Goal: Task Accomplishment & Management: Complete application form

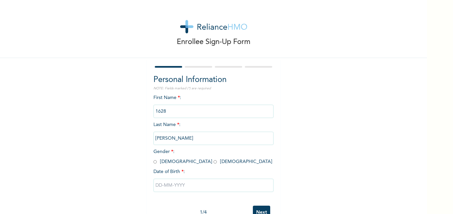
click at [198, 112] on input "1628" at bounding box center [213, 111] width 120 height 13
click at [194, 111] on input "1628" at bounding box center [213, 111] width 120 height 13
click at [190, 107] on input "1628" at bounding box center [213, 111] width 120 height 13
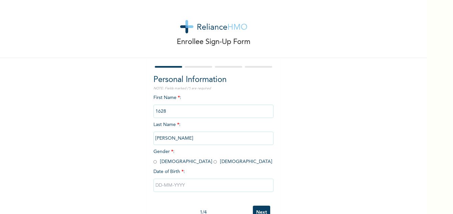
click at [188, 110] on input "1628" at bounding box center [213, 111] width 120 height 13
click at [188, 112] on input "1628" at bounding box center [213, 111] width 120 height 13
click at [153, 162] on input "radio" at bounding box center [154, 162] width 3 height 6
radio input "true"
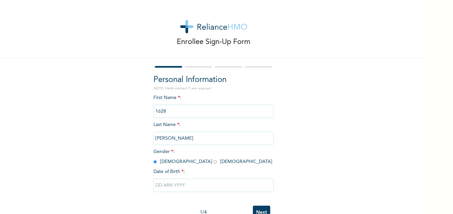
click at [162, 187] on input "text" at bounding box center [213, 185] width 120 height 13
select select "7"
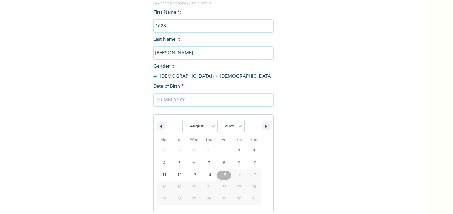
scroll to position [89, 0]
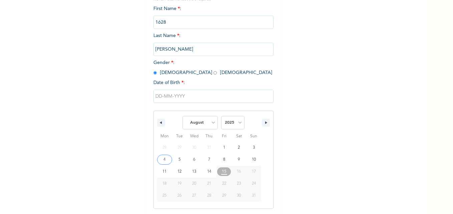
click at [161, 98] on input "text" at bounding box center [213, 96] width 120 height 13
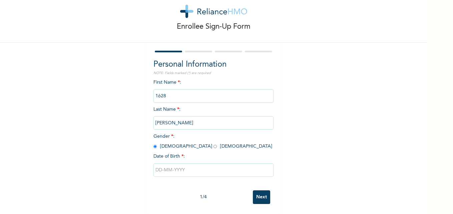
scroll to position [20, 0]
click at [165, 163] on input "text" at bounding box center [213, 169] width 120 height 13
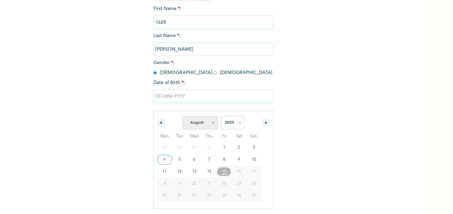
click at [211, 124] on select "January February March April May June July August September October November De…" at bounding box center [199, 122] width 35 height 13
select select "6"
click at [182, 116] on select "January February March April May June July August September October November De…" at bounding box center [199, 122] width 35 height 13
click at [240, 124] on select "2025 2024 2023 2022 2021 2020 2019 2018 2017 2016 2015 2014 2013 2012 2011 2010…" at bounding box center [232, 122] width 23 height 13
select select "1983"
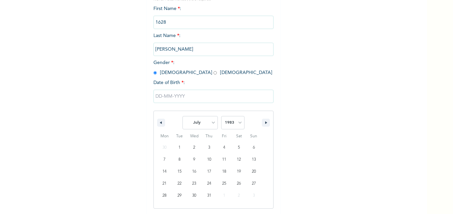
click at [221, 116] on select "2025 2024 2023 2022 2021 2020 2019 2018 2017 2016 2015 2014 2013 2012 2011 2010…" at bounding box center [232, 122] width 23 height 13
type input "[DATE]"
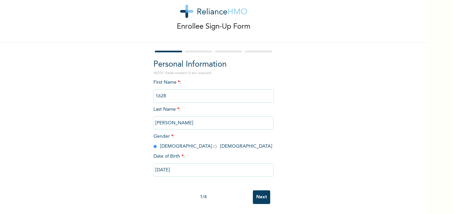
scroll to position [20, 0]
click at [177, 93] on input "1628" at bounding box center [213, 95] width 120 height 13
click at [174, 90] on input "1628" at bounding box center [213, 95] width 120 height 13
drag, startPoint x: 169, startPoint y: 90, endPoint x: 151, endPoint y: 90, distance: 18.0
click at [153, 90] on input "1628" at bounding box center [213, 95] width 120 height 13
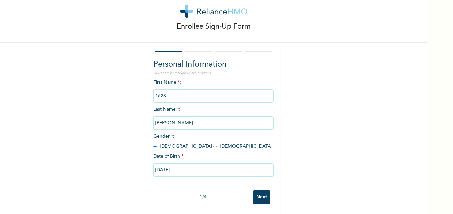
drag, startPoint x: 151, startPoint y: 90, endPoint x: 355, endPoint y: 92, distance: 203.3
click at [355, 92] on div "Enrollee Sign-Up Form Personal Information NOTE: Fields marked (*) are required…" at bounding box center [213, 99] width 427 height 229
click at [180, 94] on input "1628" at bounding box center [213, 95] width 120 height 13
click at [178, 90] on input "1628" at bounding box center [213, 95] width 120 height 13
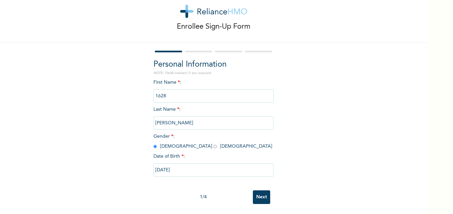
click at [178, 90] on input "1628" at bounding box center [213, 95] width 120 height 13
click at [361, 108] on div "Enrollee Sign-Up Form Personal Information NOTE: Fields marked (*) are required…" at bounding box center [213, 99] width 427 height 229
click at [264, 190] on input "Next" at bounding box center [261, 197] width 17 height 14
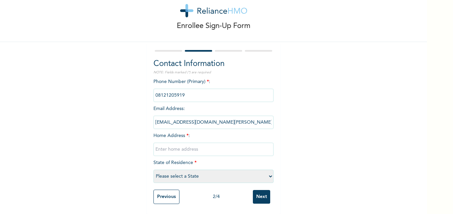
click at [267, 170] on select "Please select a State [PERSON_NAME] (FCT) [PERSON_NAME] Ibom [GEOGRAPHIC_DATA] …" at bounding box center [213, 176] width 120 height 13
select select "28"
click at [153, 170] on select "Please select a State [PERSON_NAME] (FCT) [PERSON_NAME] Ibom [GEOGRAPHIC_DATA] …" at bounding box center [213, 176] width 120 height 13
click at [179, 144] on input "text" at bounding box center [213, 149] width 120 height 13
type input "[STREET_ADDRESS], Off Igbo Oloye Bust Stop, [GEOGRAPHIC_DATA], Ota, [GEOGRAPHIC…"
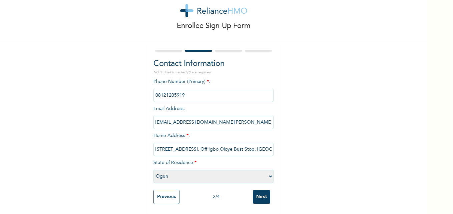
click at [245, 145] on input "[STREET_ADDRESS], Off Igbo Oloye Bust Stop, [GEOGRAPHIC_DATA], Ota, [GEOGRAPHIC…" at bounding box center [213, 149] width 120 height 13
click at [320, 151] on div "Enrollee Sign-Up Form Contact Information NOTE: Fields marked (*) are required …" at bounding box center [213, 99] width 427 height 230
click at [259, 190] on input "Next" at bounding box center [261, 197] width 17 height 14
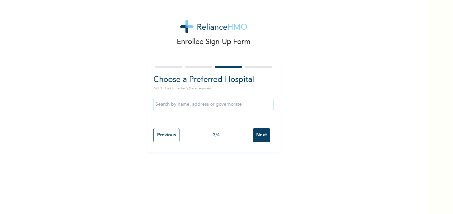
click at [160, 141] on input "Previous" at bounding box center [166, 135] width 26 height 14
select select "28"
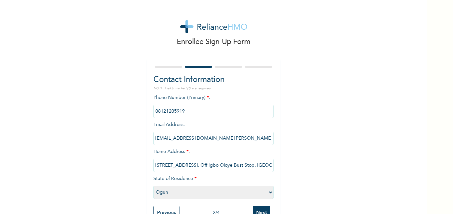
click at [261, 206] on input "Next" at bounding box center [261, 213] width 17 height 14
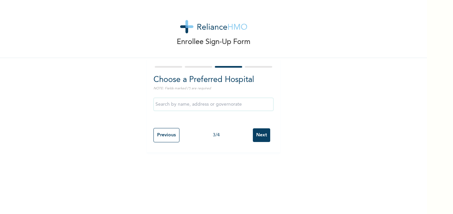
click at [265, 135] on input "Next" at bounding box center [261, 135] width 17 height 14
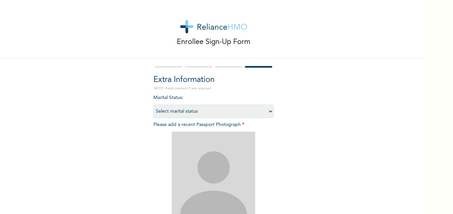
click at [268, 112] on select "Select marital status [DEMOGRAPHIC_DATA] Married [DEMOGRAPHIC_DATA] Widow/[DEMO…" at bounding box center [213, 111] width 120 height 13
select select "2"
click at [153, 105] on select "Select marital status [DEMOGRAPHIC_DATA] Married [DEMOGRAPHIC_DATA] Widow/[DEMO…" at bounding box center [213, 111] width 120 height 13
click at [307, 152] on div "Enrollee Sign-Up Form Extra Information NOTE: Fields marked (*) are required Ma…" at bounding box center [213, 143] width 427 height 287
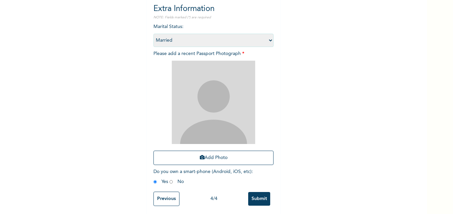
scroll to position [78, 0]
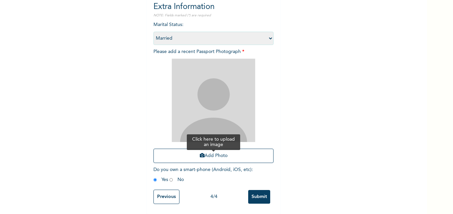
click at [216, 149] on button "Add Photo" at bounding box center [213, 156] width 120 height 14
click at [196, 149] on button "Add Photo" at bounding box center [213, 156] width 120 height 14
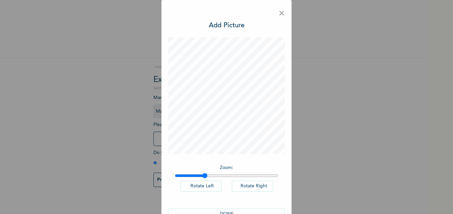
drag, startPoint x: 174, startPoint y: 176, endPoint x: 203, endPoint y: 172, distance: 28.7
type input "1.28"
click at [203, 173] on input "range" at bounding box center [226, 175] width 103 height 5
click at [279, 14] on span "×" at bounding box center [281, 14] width 6 height 14
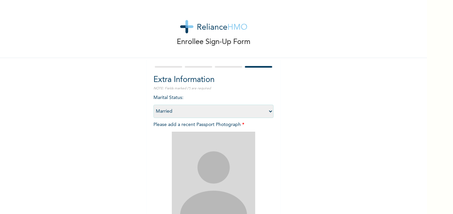
click at [236, 170] on img at bounding box center [213, 173] width 83 height 83
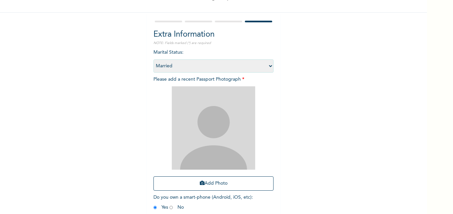
scroll to position [47, 0]
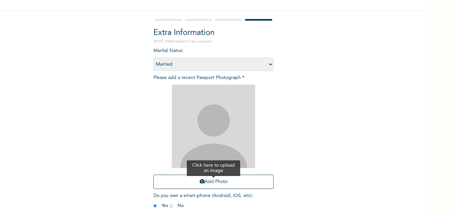
click at [217, 183] on button "Add Photo" at bounding box center [213, 182] width 120 height 14
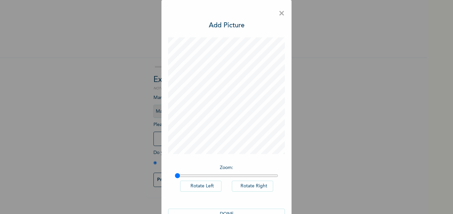
scroll to position [0, 0]
click at [280, 14] on span "×" at bounding box center [281, 14] width 6 height 14
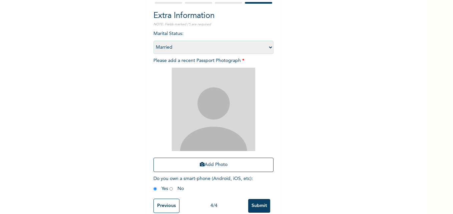
scroll to position [67, 0]
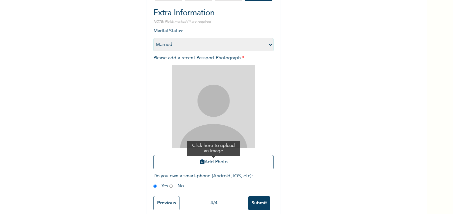
click at [249, 163] on button "Add Photo" at bounding box center [213, 162] width 120 height 14
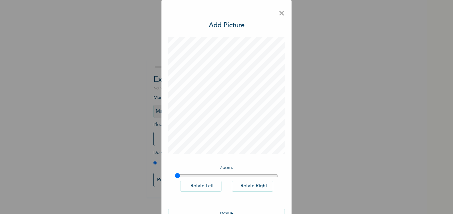
click at [193, 184] on button "Rotate Left" at bounding box center [200, 186] width 41 height 11
click at [221, 211] on button "DONE" at bounding box center [226, 214] width 117 height 11
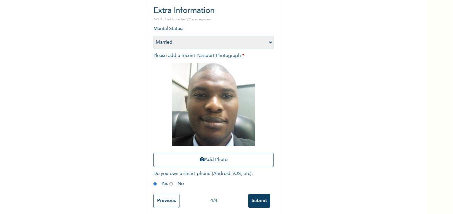
scroll to position [78, 0]
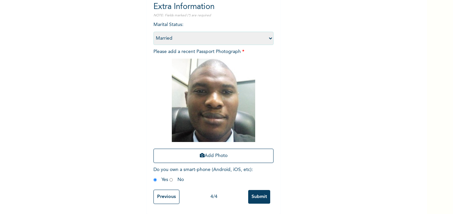
click at [253, 193] on input "Submit" at bounding box center [259, 197] width 22 height 14
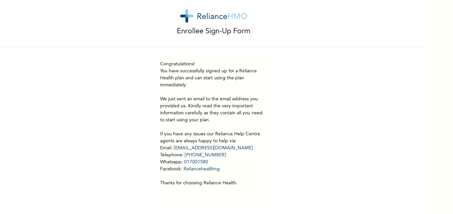
scroll to position [0, 0]
